Goal: Information Seeking & Learning: Learn about a topic

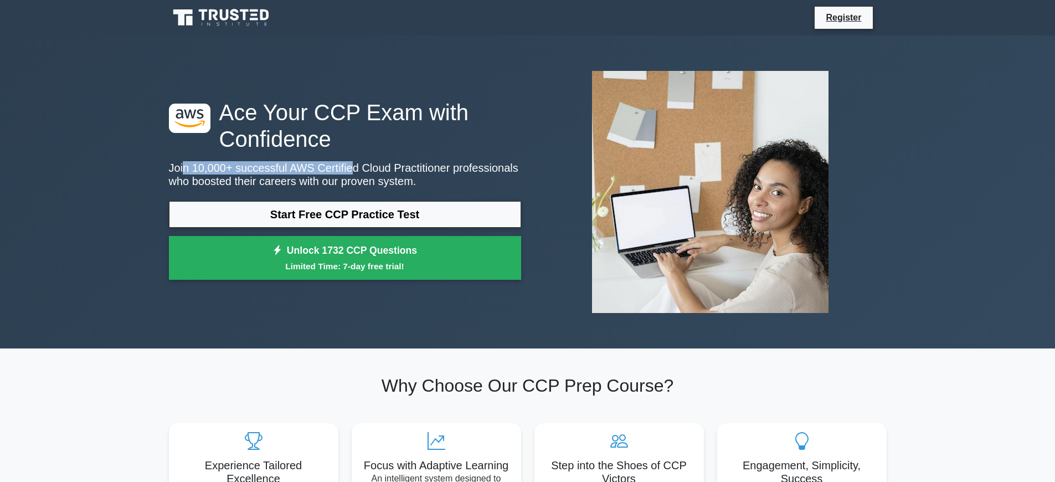
drag, startPoint x: 183, startPoint y: 165, endPoint x: 350, endPoint y: 174, distance: 166.5
click at [350, 174] on p "Join 10,000+ successful AWS Certified Cloud Practitioner professionals who boos…" at bounding box center [345, 174] width 352 height 27
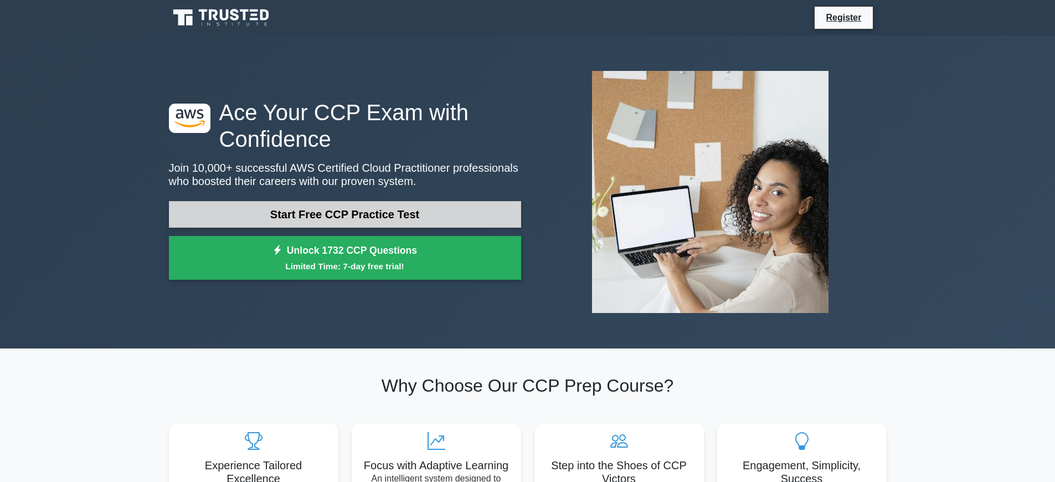
click at [240, 223] on link "Start Free CCP Practice Test" at bounding box center [345, 214] width 352 height 27
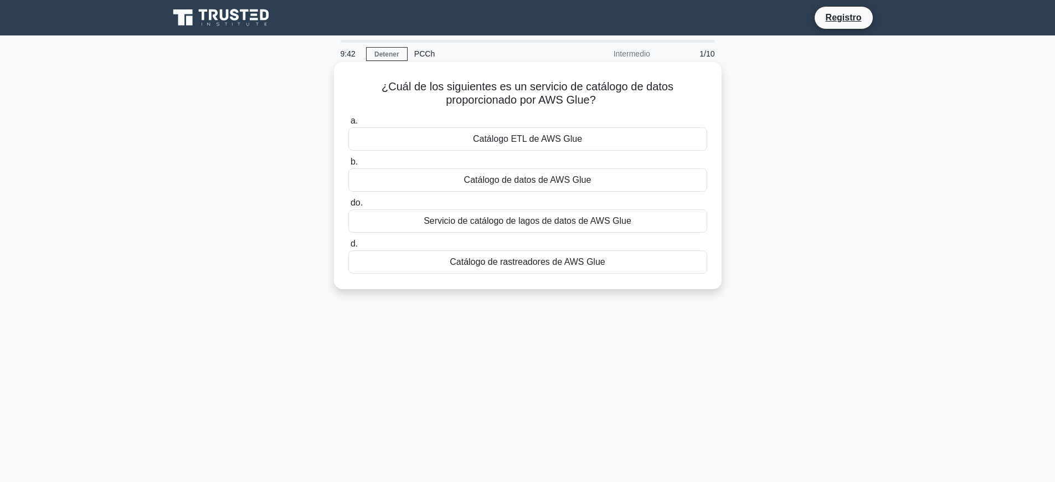
click at [489, 175] on font "Catálogo de datos de AWS Glue" at bounding box center [527, 179] width 127 height 9
click at [348, 166] on input "b. Catálogo de datos de AWS Glue" at bounding box center [348, 161] width 0 height 7
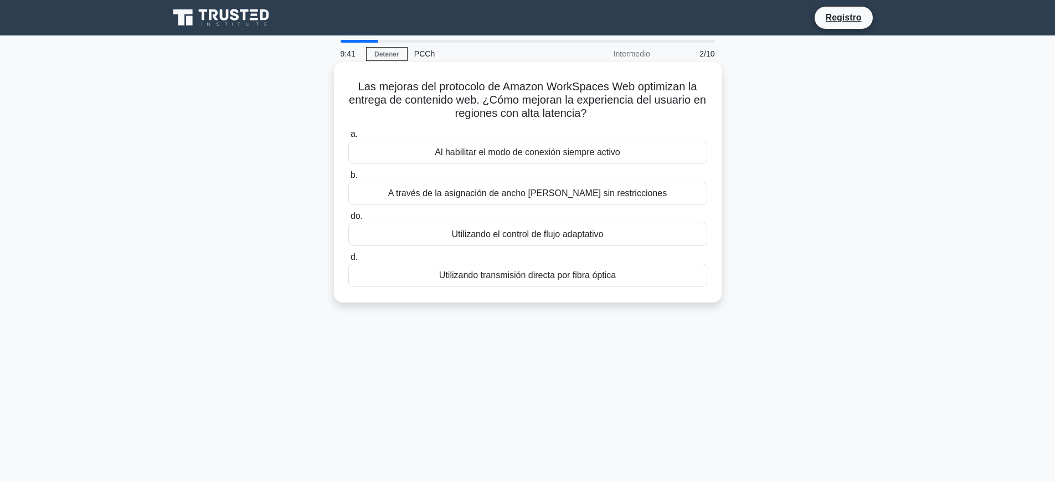
click at [480, 194] on font "A través de la asignación de ancho de banda sin restricciones" at bounding box center [527, 192] width 279 height 9
click at [348, 179] on input "b. A través de la asignación de ancho de banda sin restricciones" at bounding box center [348, 175] width 0 height 7
